Goal: Information Seeking & Learning: Learn about a topic

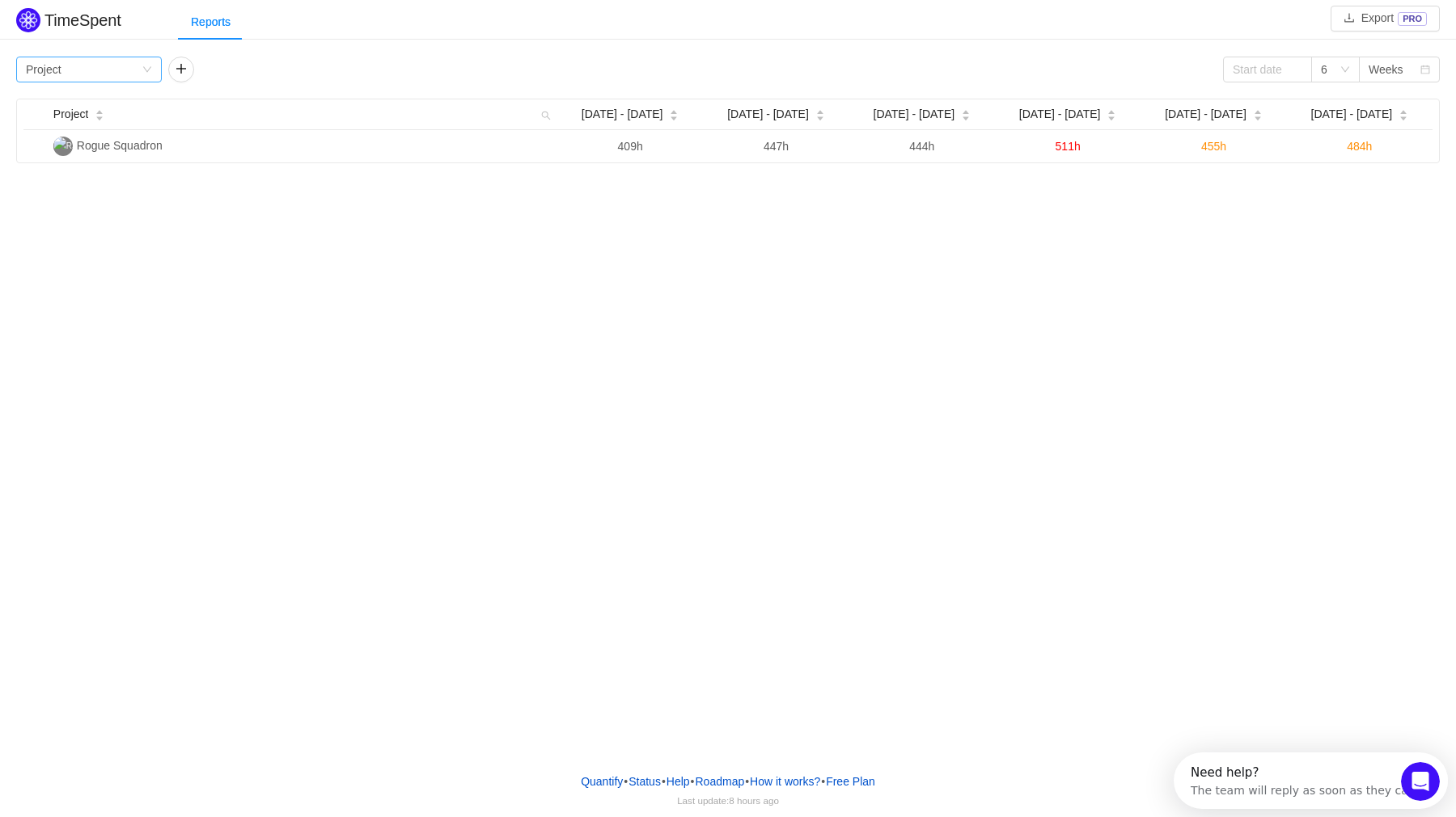
click at [144, 59] on div "Group by Project" at bounding box center [89, 70] width 145 height 26
click at [101, 127] on li "Team" at bounding box center [89, 127] width 145 height 26
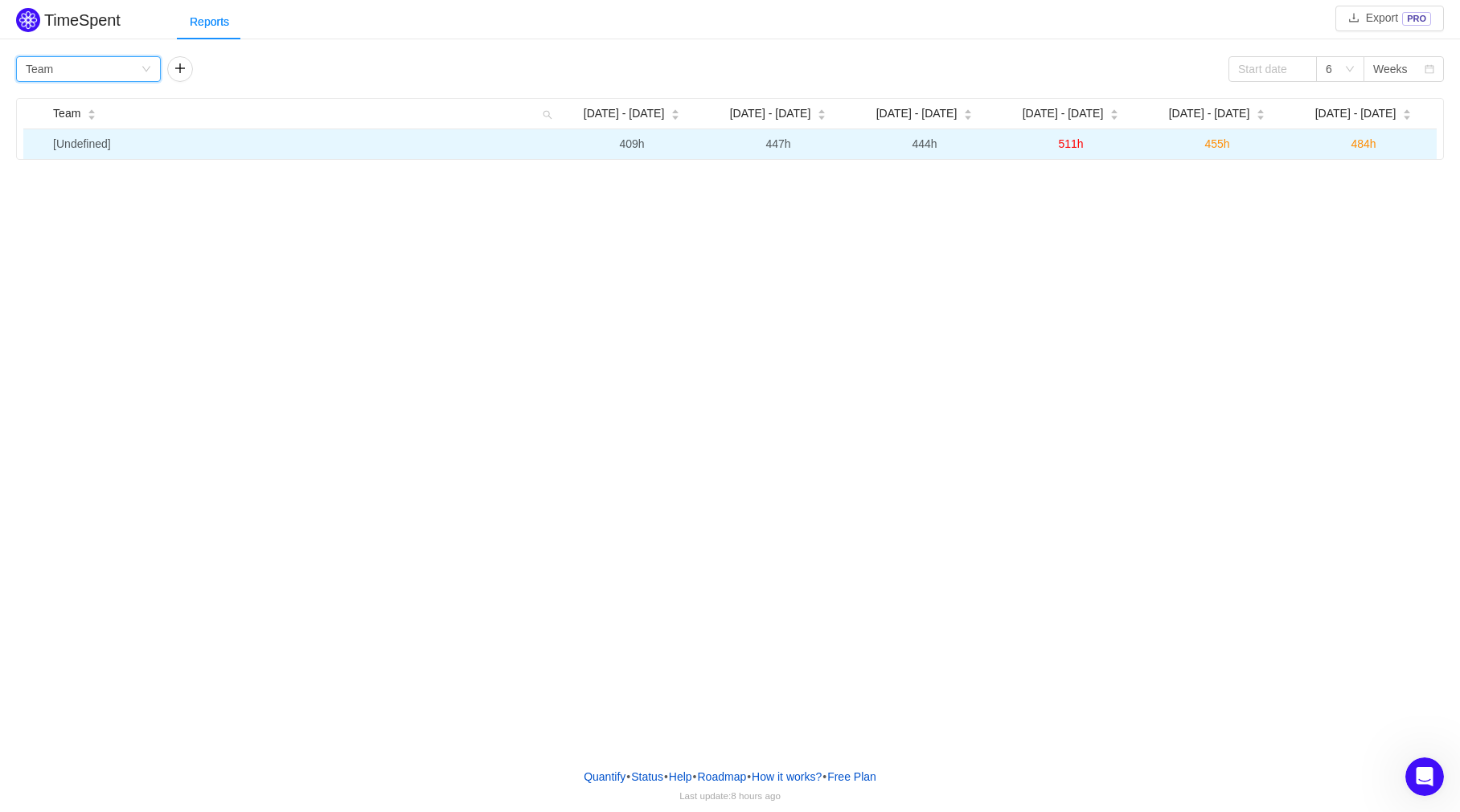
click at [69, 140] on td "[Undefined]" at bounding box center [302, 144] width 512 height 30
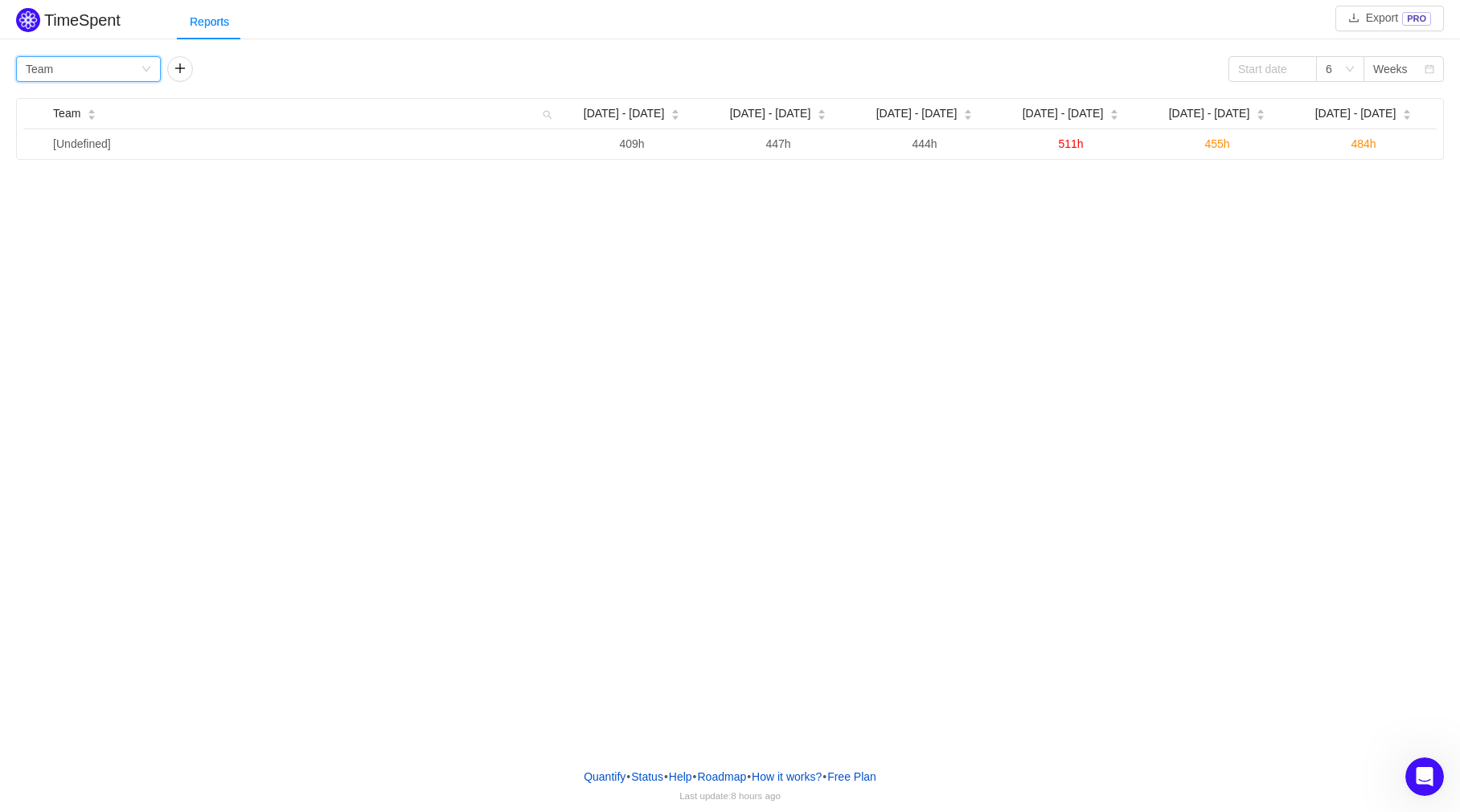
click at [91, 75] on div "Group by Team" at bounding box center [83, 69] width 115 height 24
click at [77, 187] on li "Epic" at bounding box center [88, 178] width 145 height 26
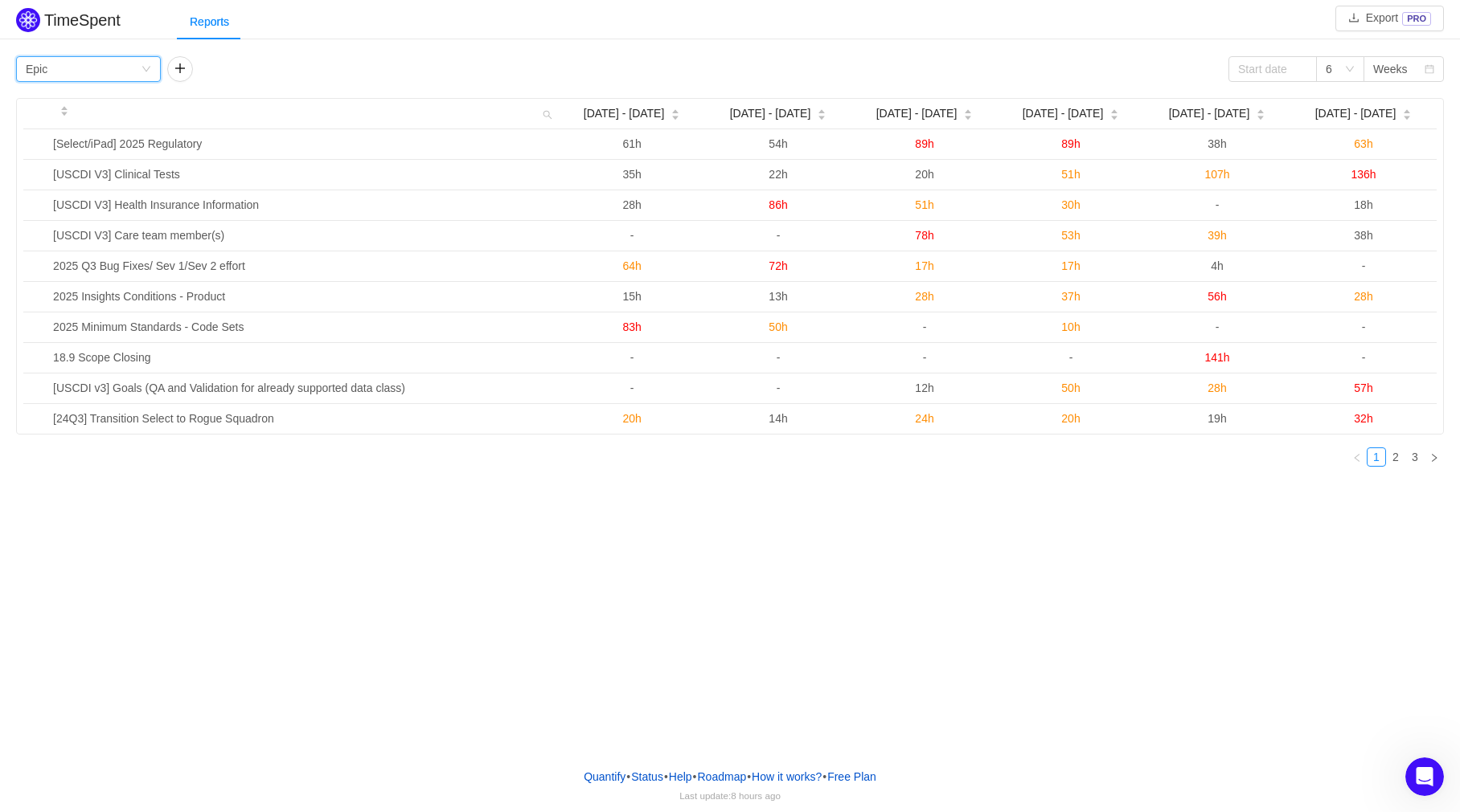
click at [152, 69] on div "Group by Epic" at bounding box center [88, 69] width 145 height 26
click at [43, 206] on li "Person" at bounding box center [88, 204] width 145 height 26
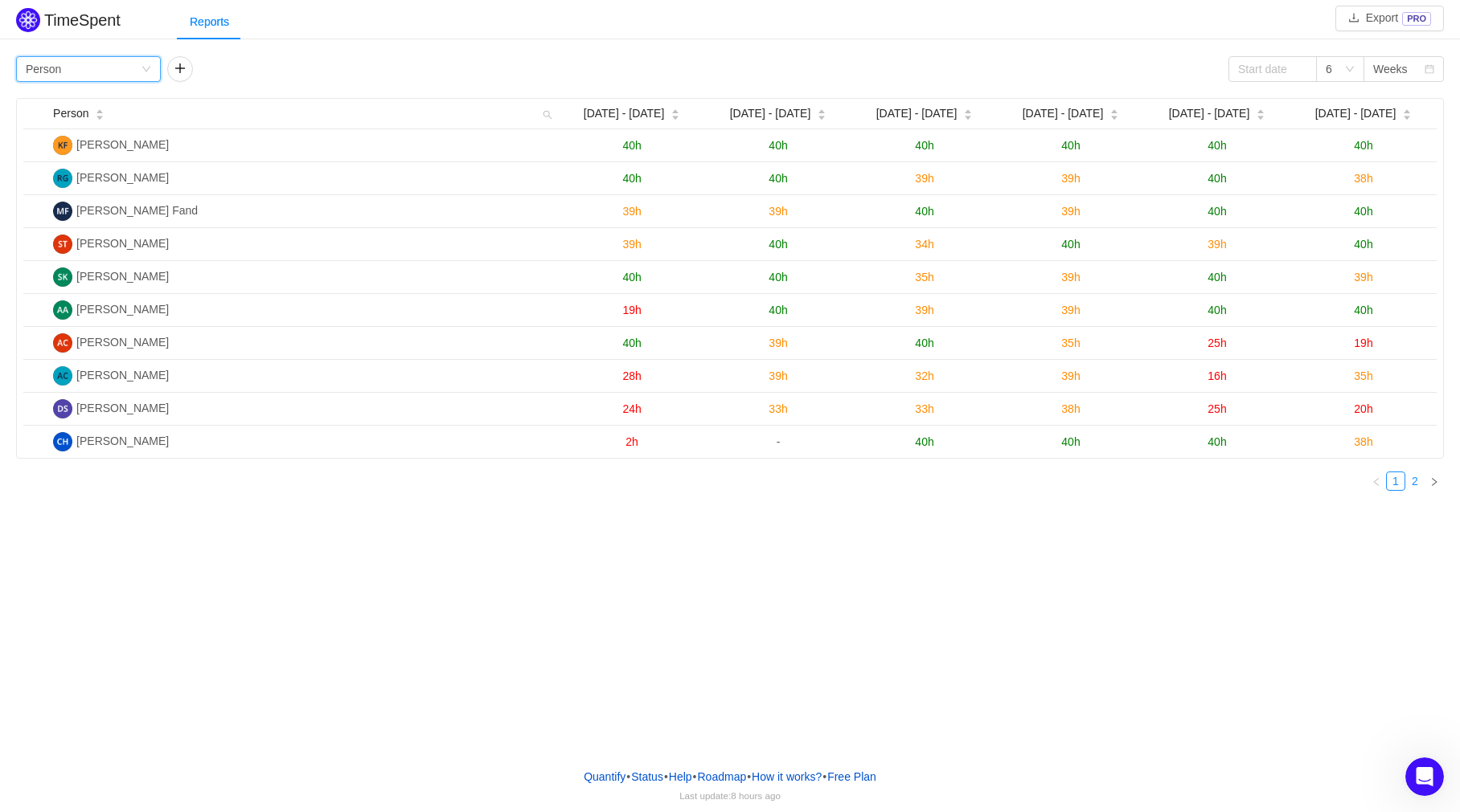
click at [1411, 482] on link "2" at bounding box center [1415, 481] width 18 height 18
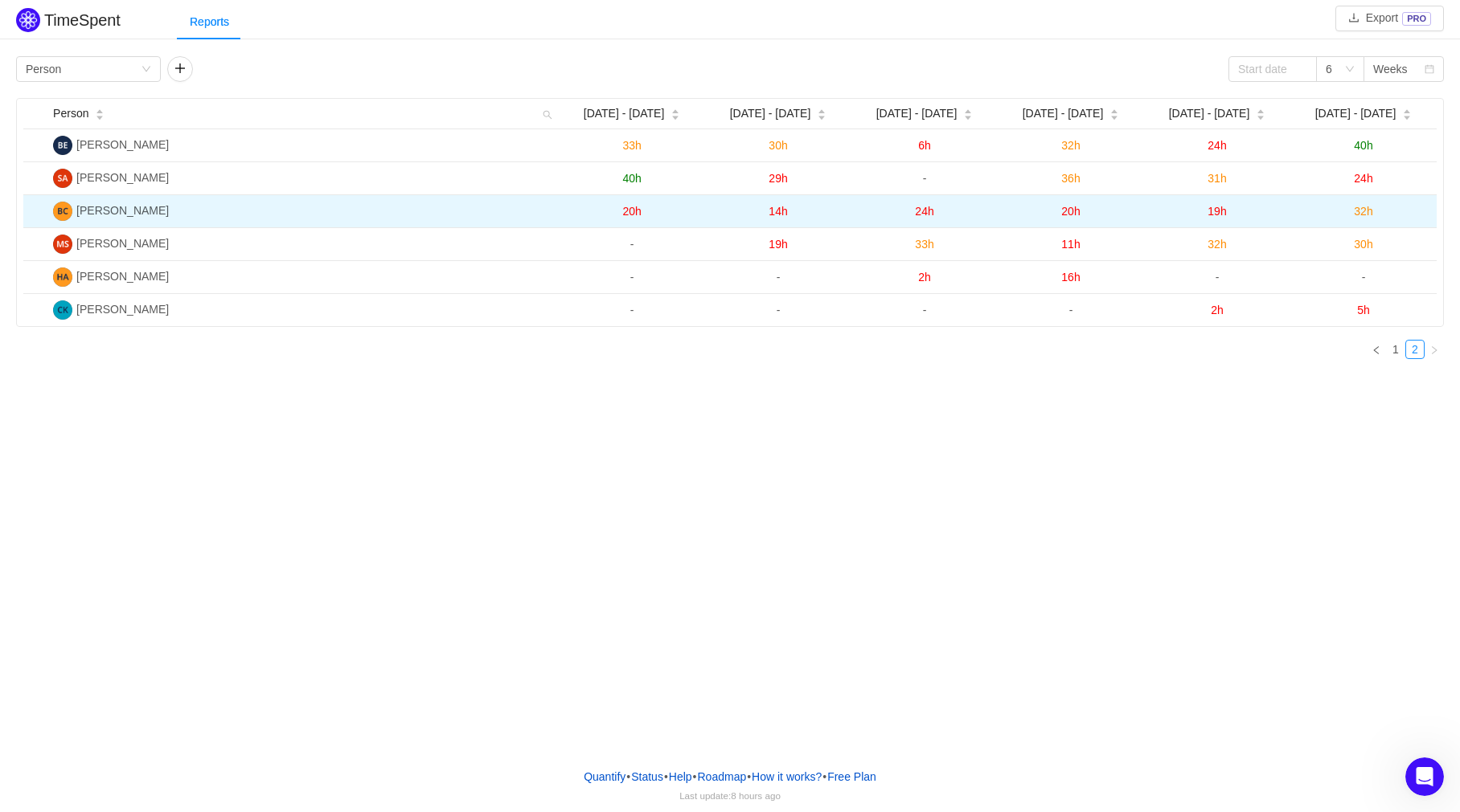
click at [1365, 218] on span "32h" at bounding box center [1364, 211] width 19 height 13
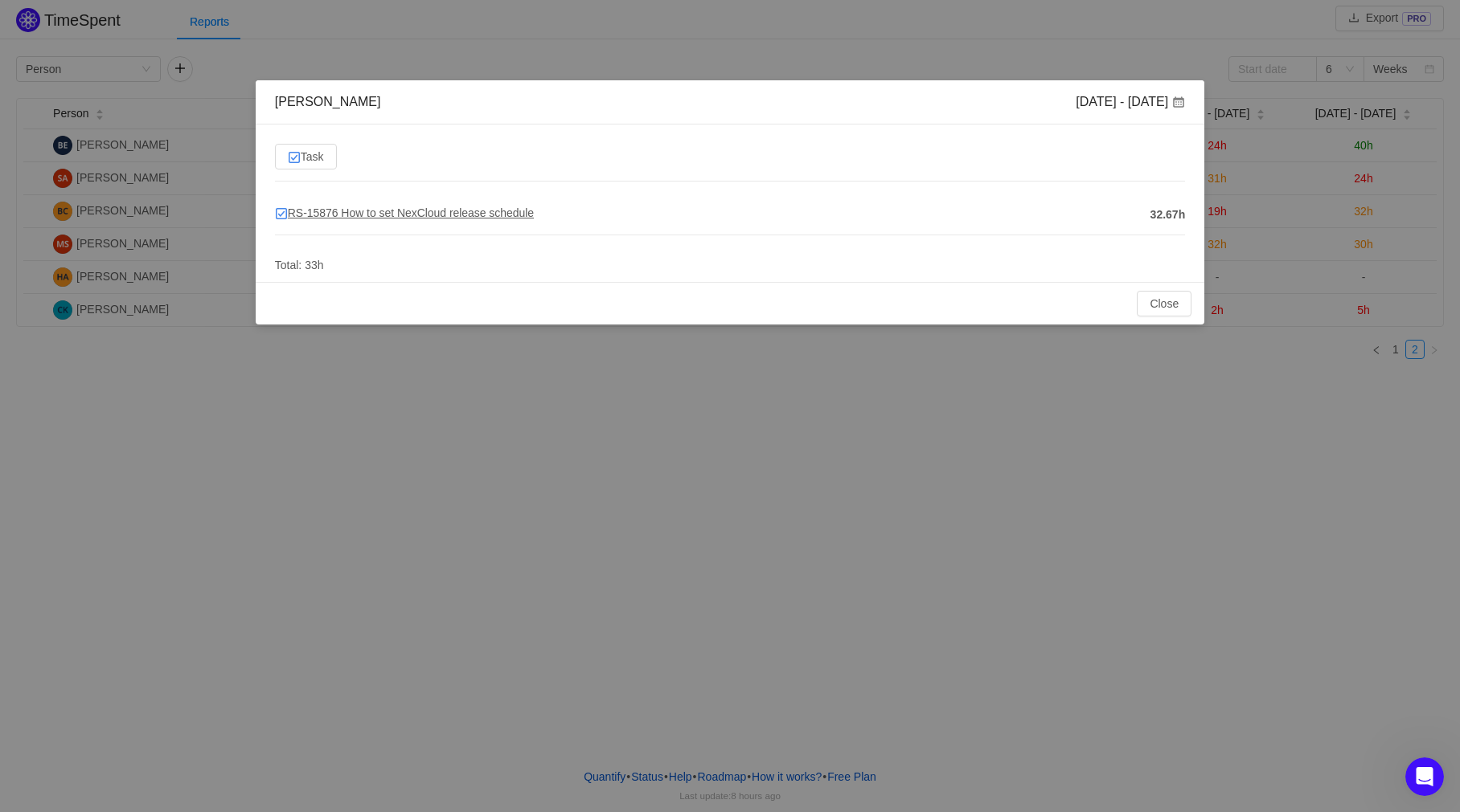
click at [381, 217] on span "RS-15876 How to set NexCloud release schedule" at bounding box center [404, 213] width 258 height 13
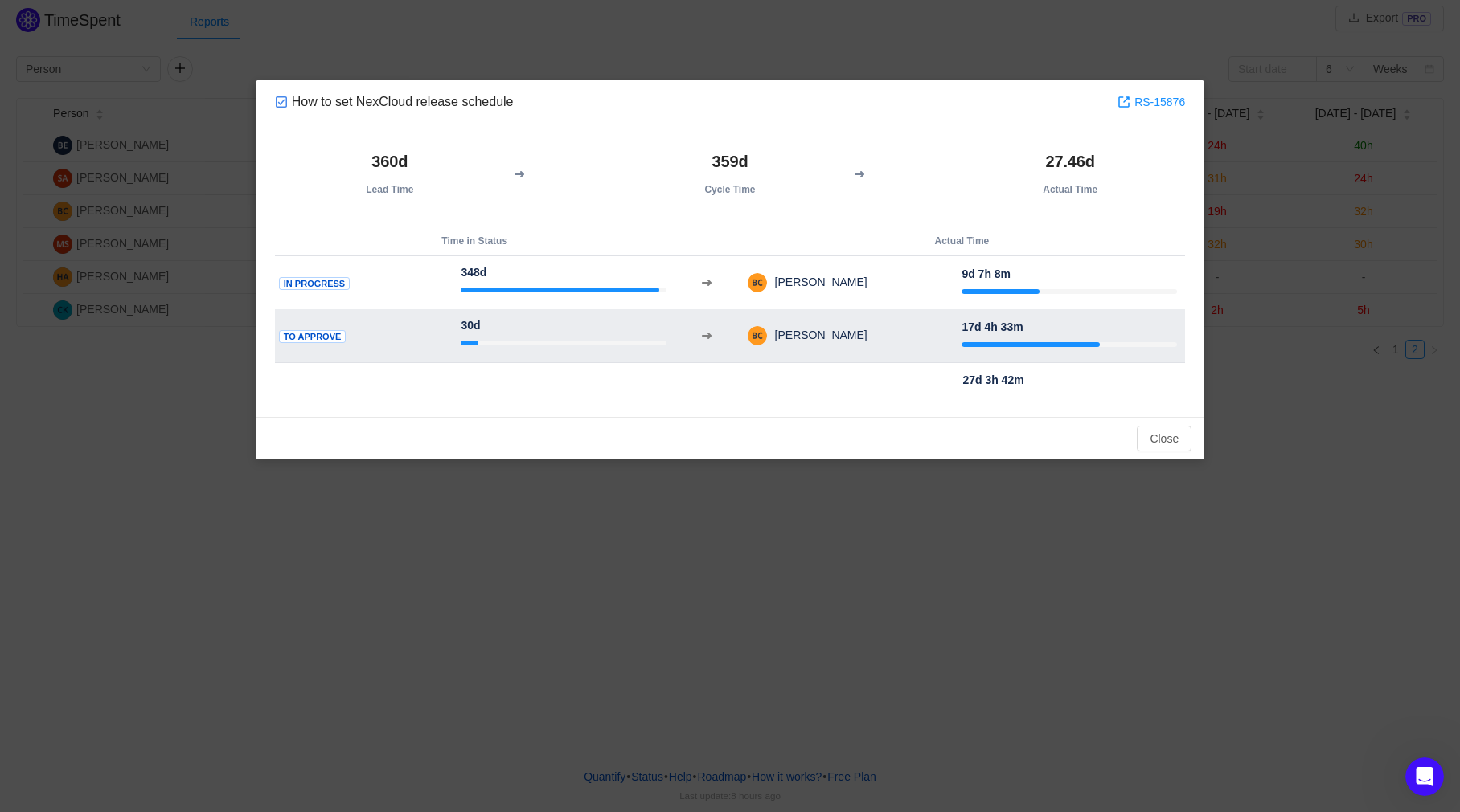
click at [350, 344] on td "To Approve" at bounding box center [364, 336] width 179 height 54
click at [903, 335] on td "[PERSON_NAME]" at bounding box center [854, 335] width 216 height 42
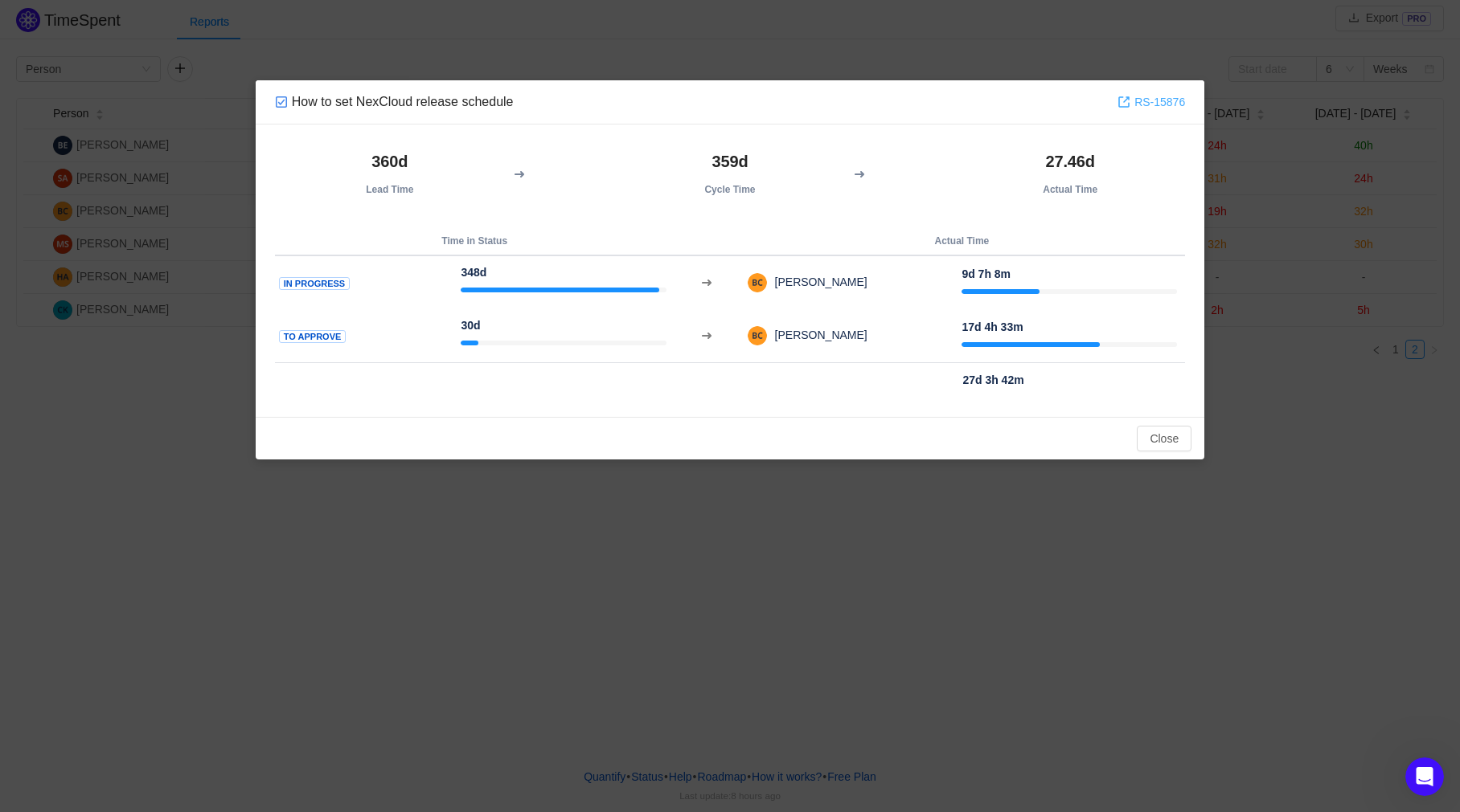
click at [1164, 106] on link "RS-15876" at bounding box center [1151, 102] width 68 height 18
click at [1160, 438] on button "Close" at bounding box center [1164, 439] width 55 height 26
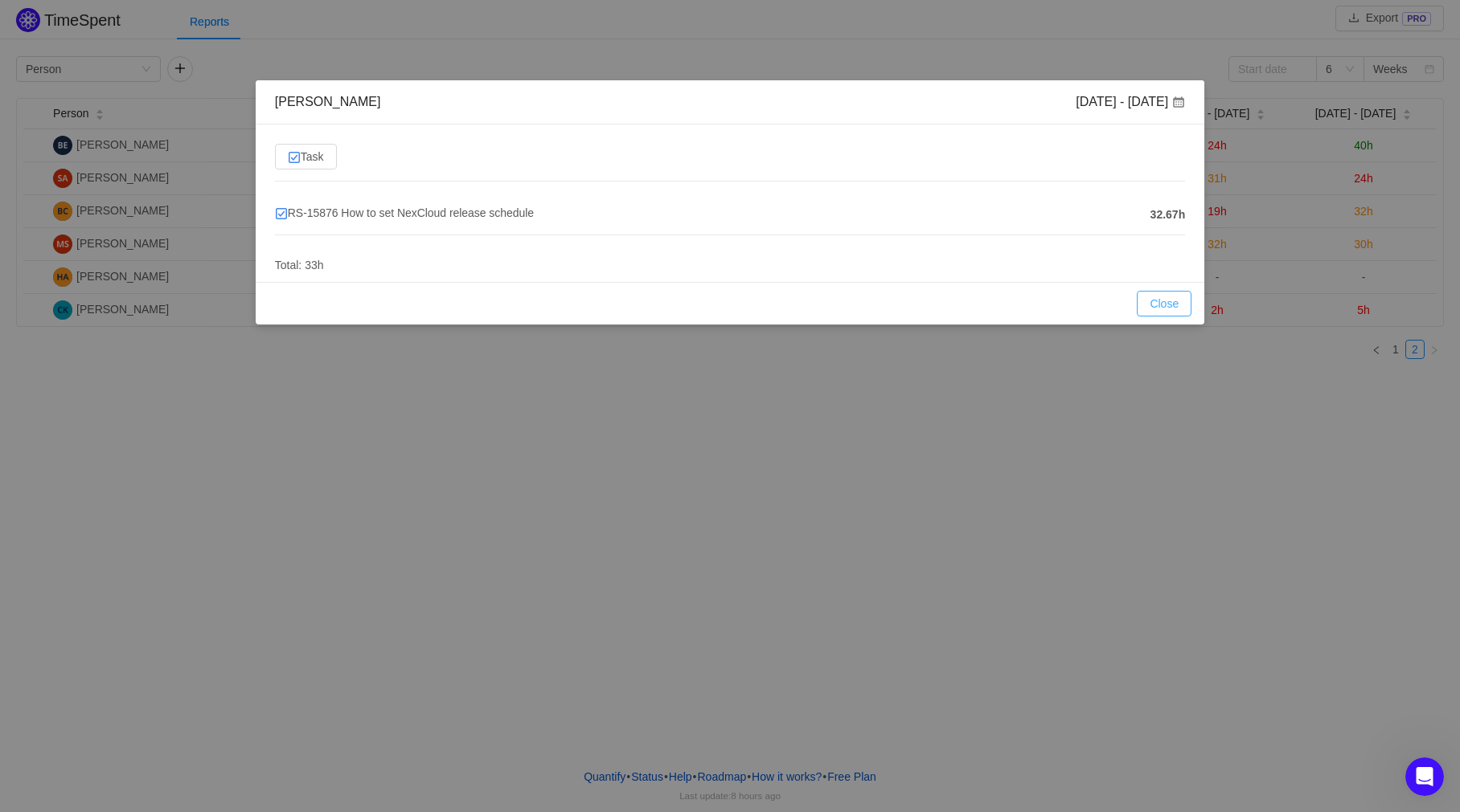
click at [1177, 304] on button "Close" at bounding box center [1164, 304] width 55 height 26
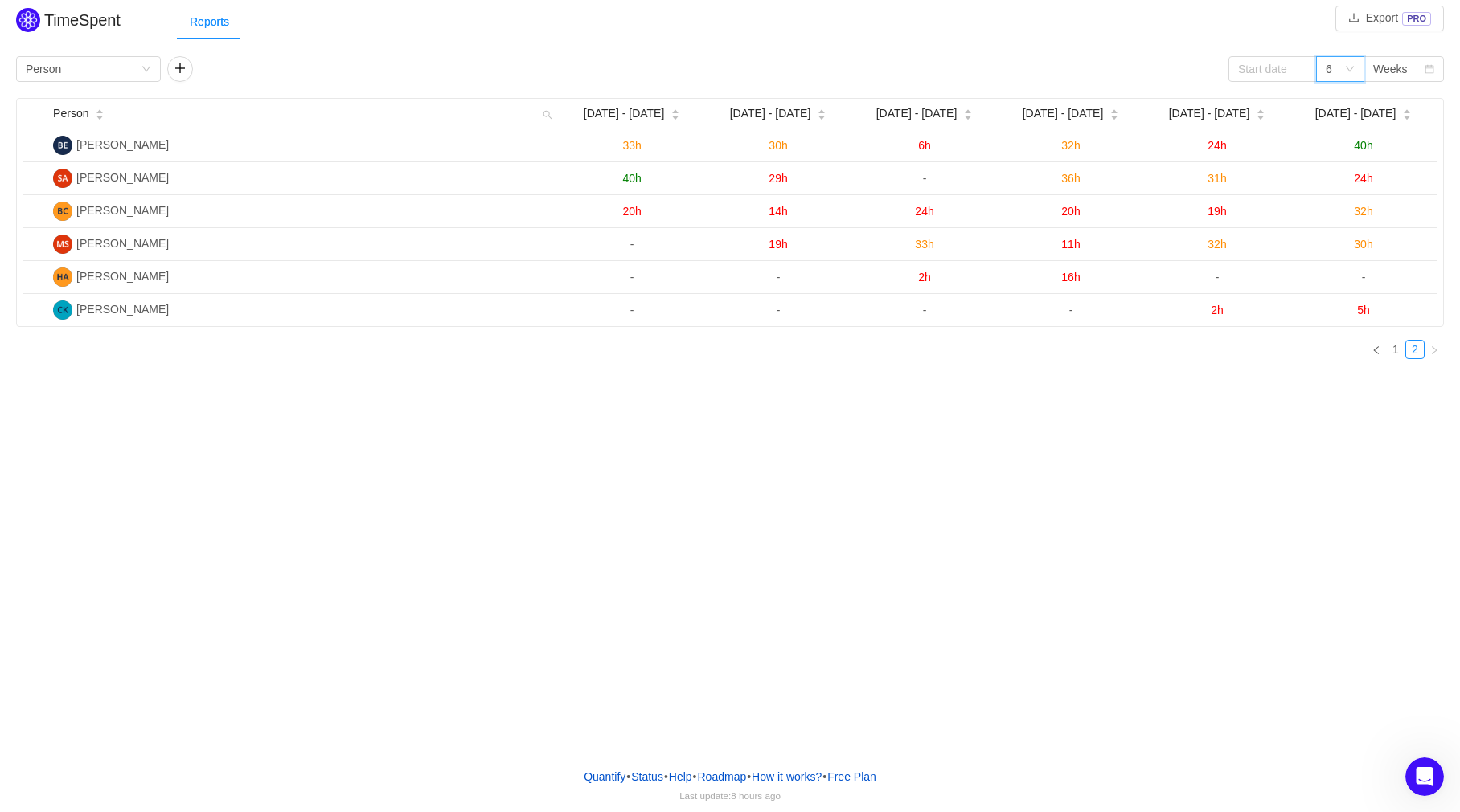
click at [1346, 64] on icon "icon: down" at bounding box center [1350, 69] width 9 height 9
click at [1338, 109] on li "3" at bounding box center [1340, 101] width 48 height 26
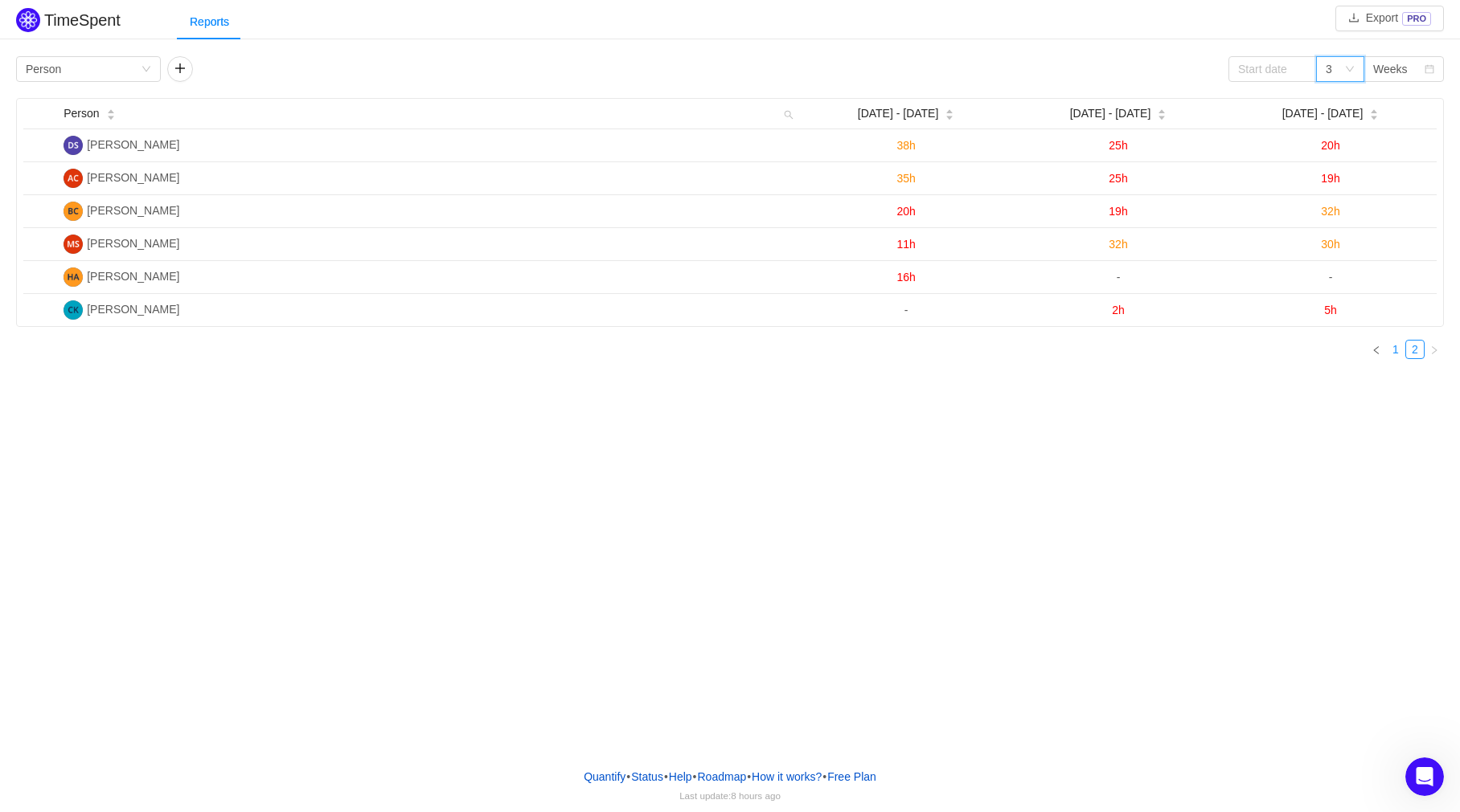
click at [1391, 344] on link "1" at bounding box center [1395, 349] width 18 height 18
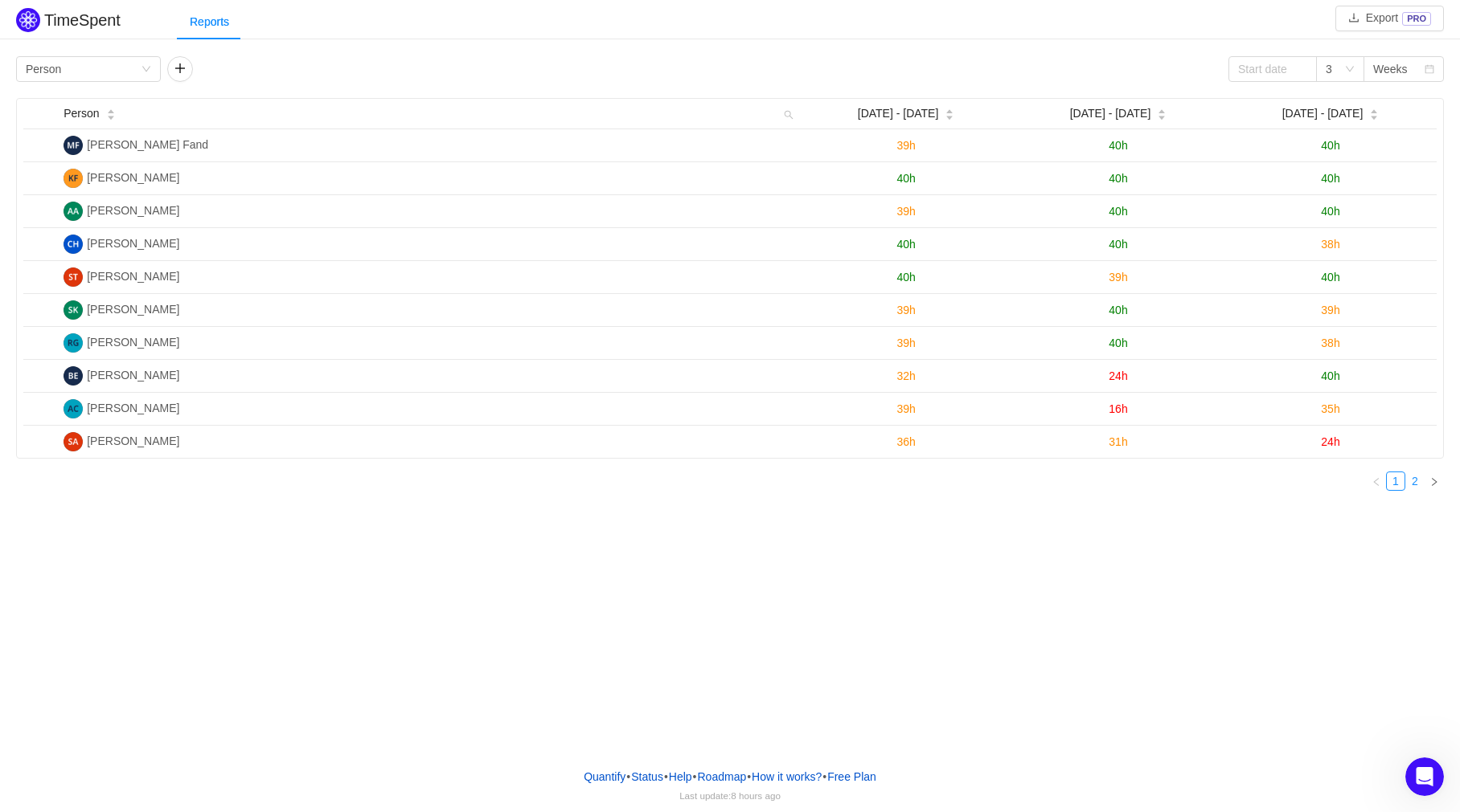
click at [1416, 478] on link "2" at bounding box center [1415, 481] width 18 height 18
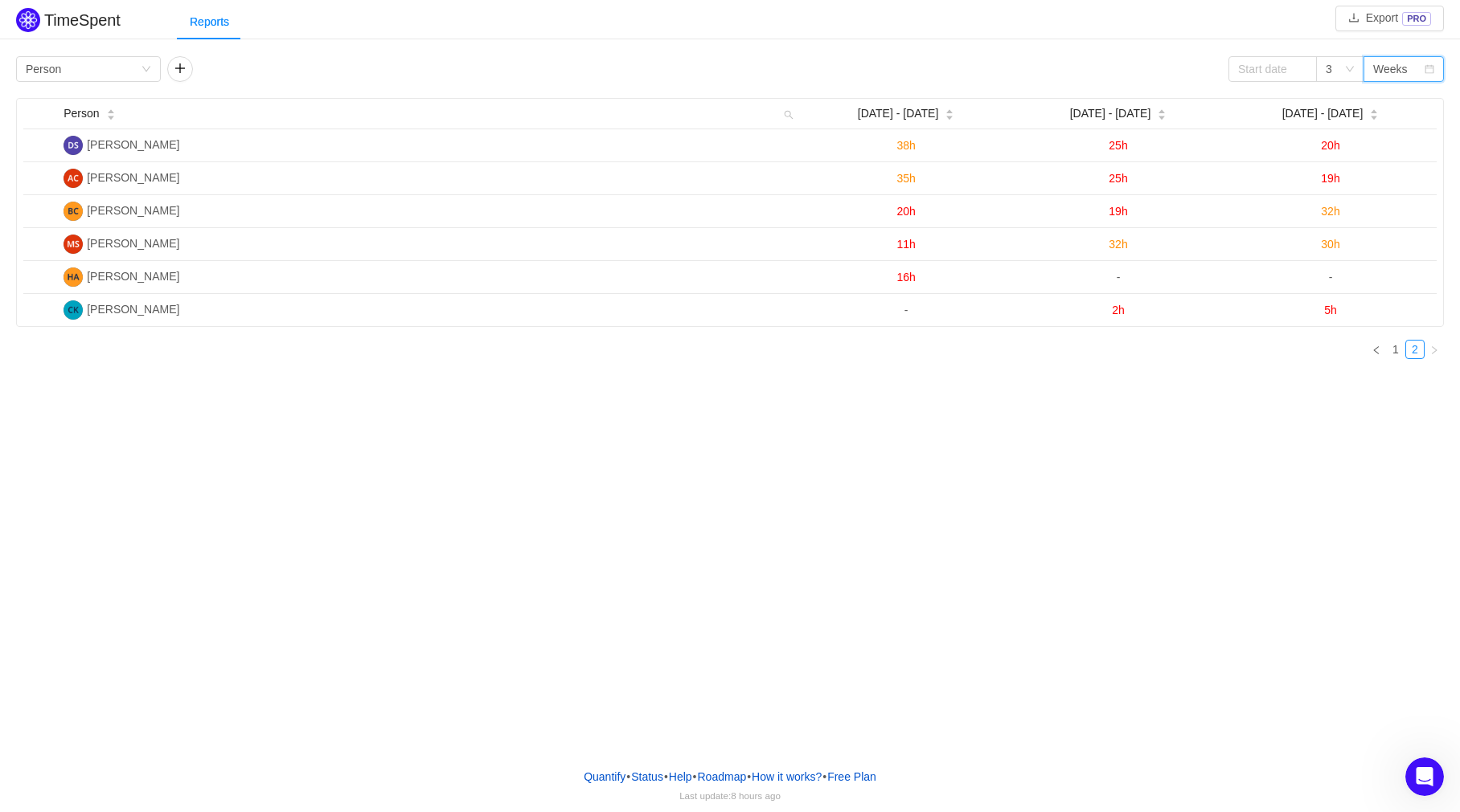
click at [1392, 61] on div "Weeks" at bounding box center [1390, 69] width 34 height 24
click at [1397, 127] on li "Months" at bounding box center [1403, 126] width 81 height 26
click at [1397, 352] on link "1" at bounding box center [1395, 349] width 18 height 18
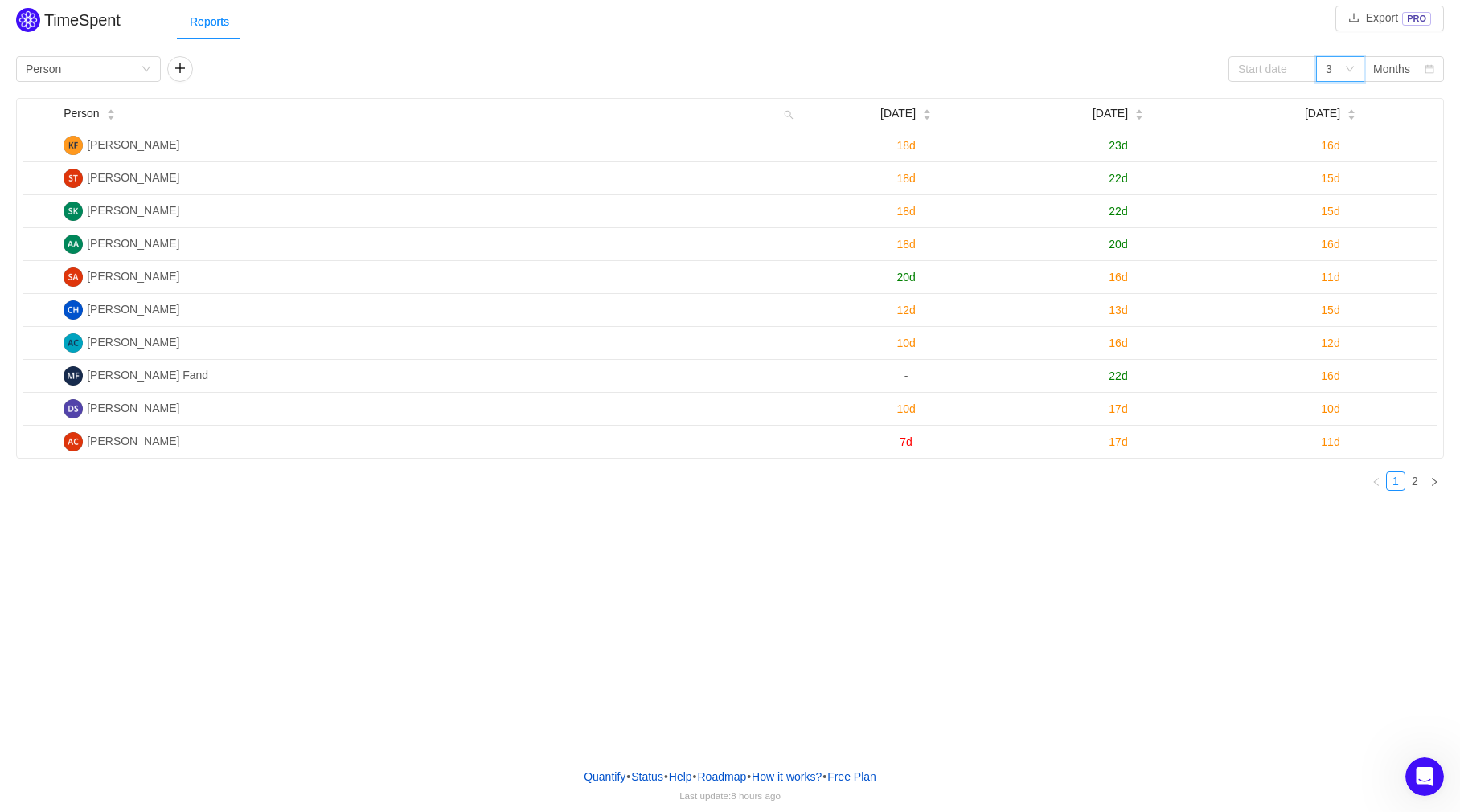
click at [1344, 64] on div "3" at bounding box center [1335, 69] width 19 height 24
